Goal: Information Seeking & Learning: Find specific fact

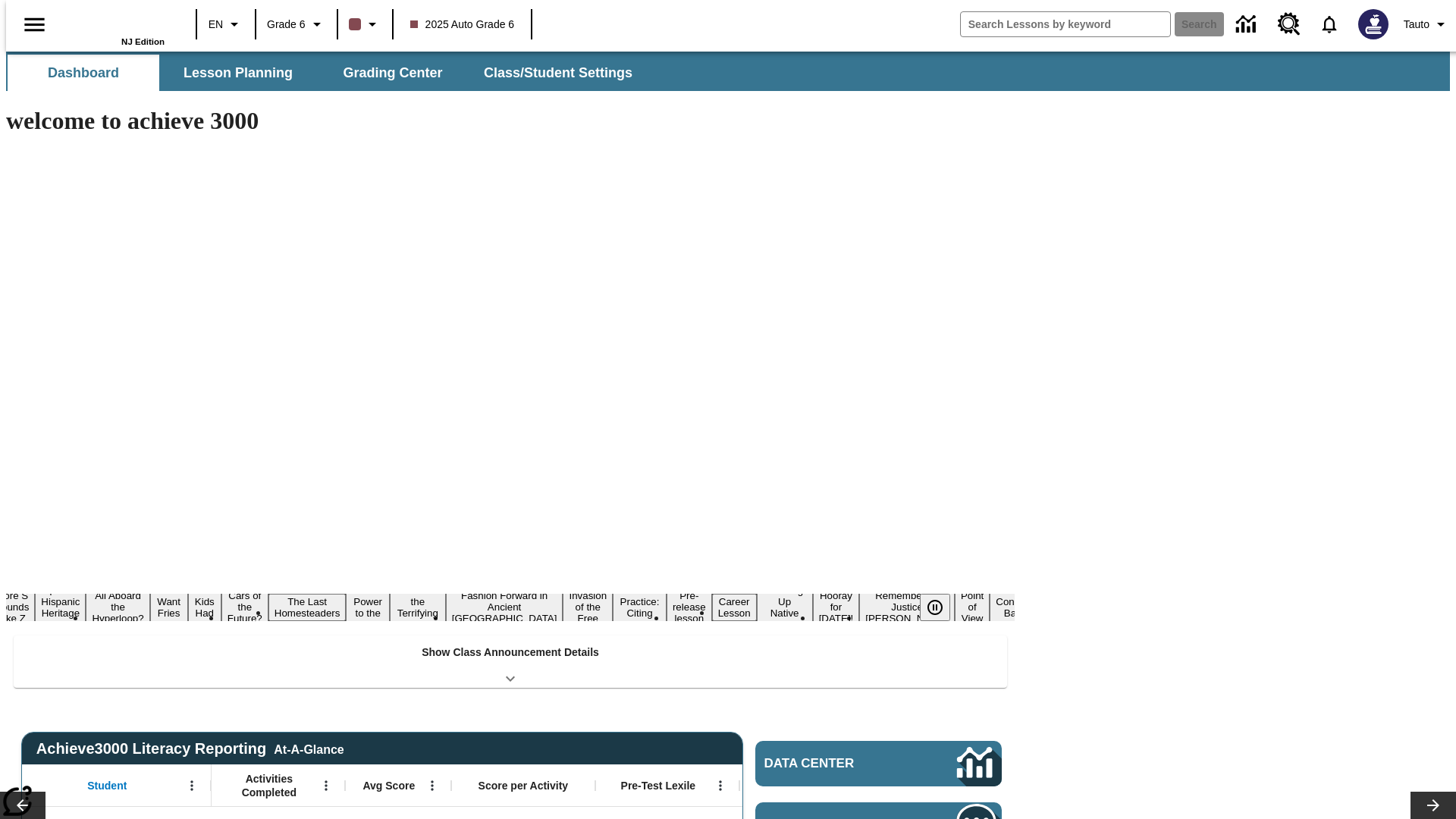
type input "-1"
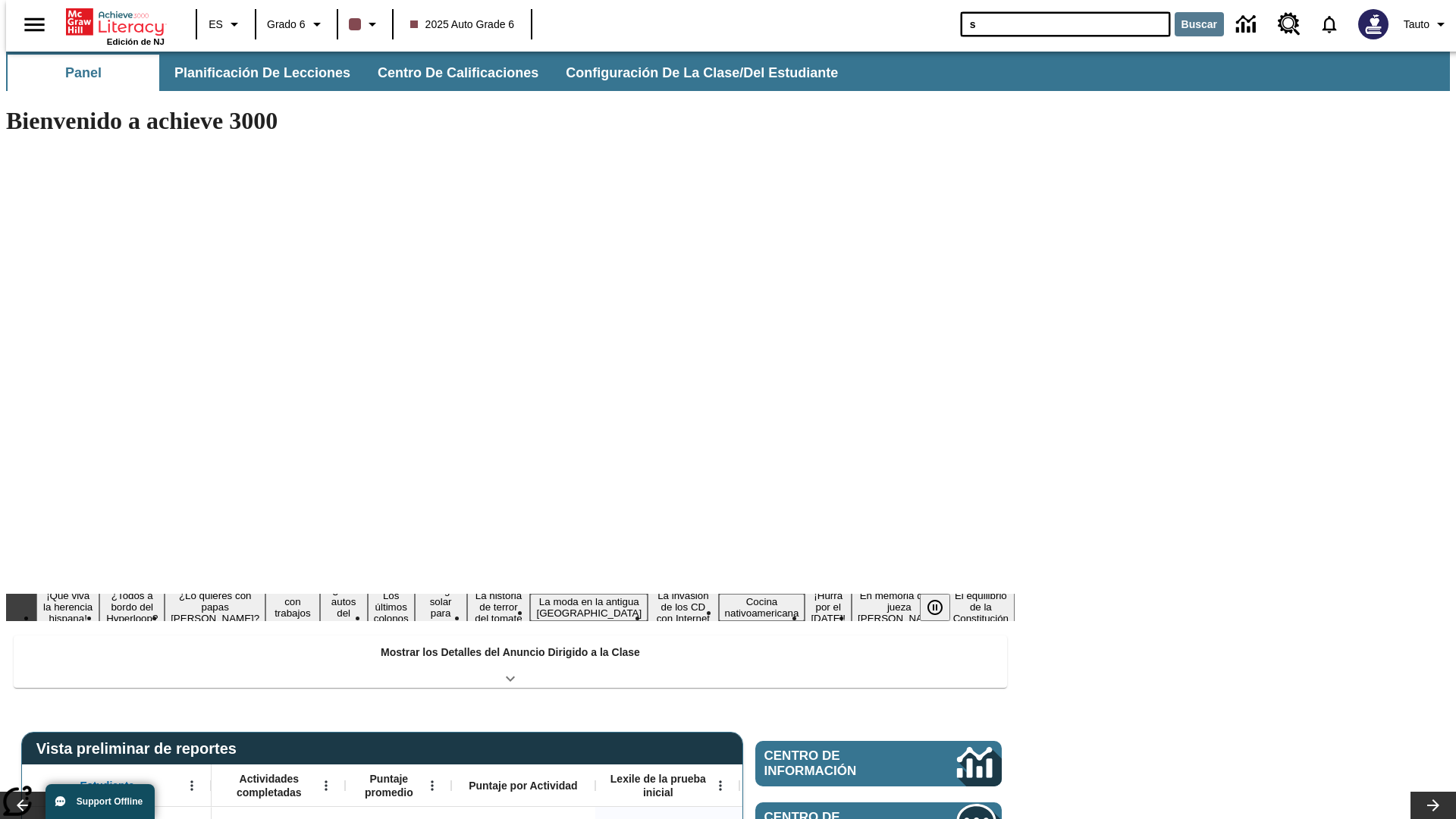
type input "s"
click at [1190, 24] on button "Buscar" at bounding box center [1198, 23] width 49 height 24
